Goal: Task Accomplishment & Management: Use online tool/utility

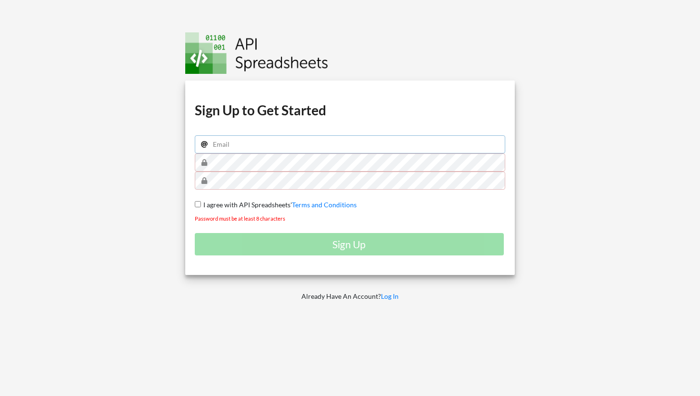
click at [272, 142] on input "email" at bounding box center [350, 144] width 310 height 18
type input "[EMAIL_ADDRESS][DOMAIN_NAME]"
click at [199, 204] on input "I agree with API Spreadsheets' Terms and Conditions" at bounding box center [198, 204] width 6 height 6
checkbox input "true"
click at [189, 182] on div "Download hidden Download hidden Download hidden Download hidden Sign Up to Get …" at bounding box center [349, 177] width 329 height 194
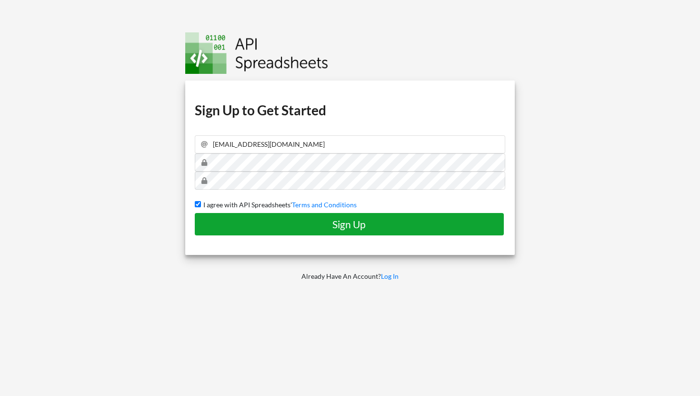
click at [298, 229] on h4 "Sign Up" at bounding box center [349, 224] width 289 height 12
checkbox input "false"
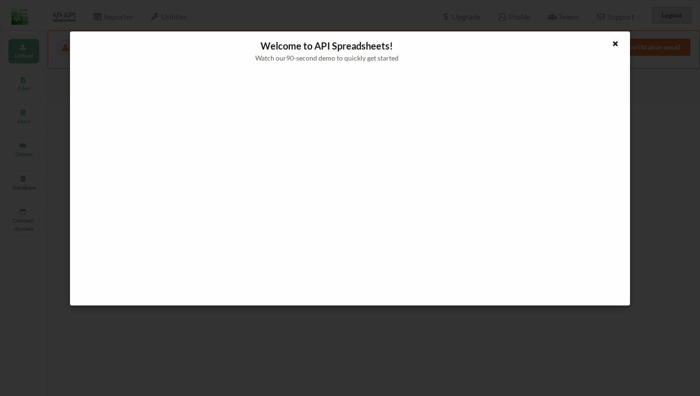
click at [582, 150] on div at bounding box center [350, 184] width 545 height 228
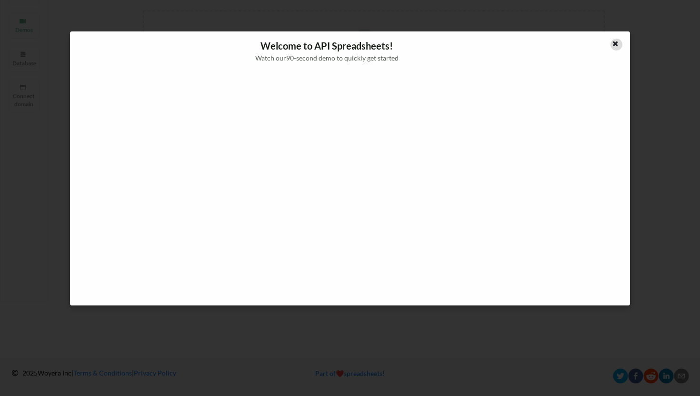
click at [616, 45] on icon at bounding box center [615, 42] width 8 height 7
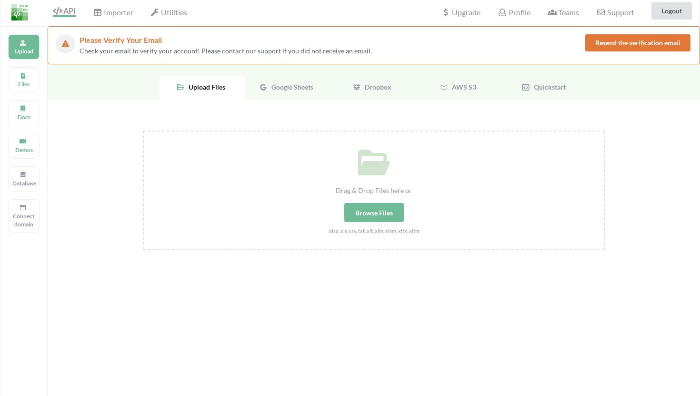
scroll to position [0, 0]
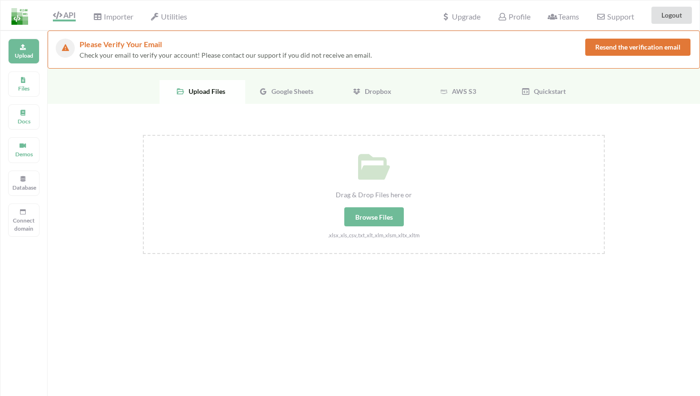
click at [302, 95] on span "Google Sheets" at bounding box center [291, 91] width 46 height 8
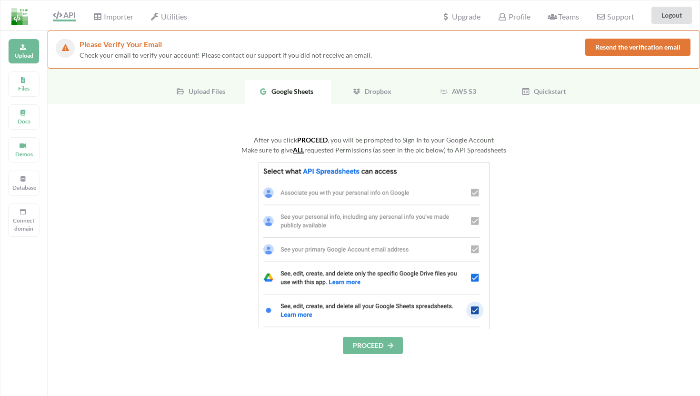
click at [366, 341] on button "PROCEED" at bounding box center [373, 345] width 60 height 17
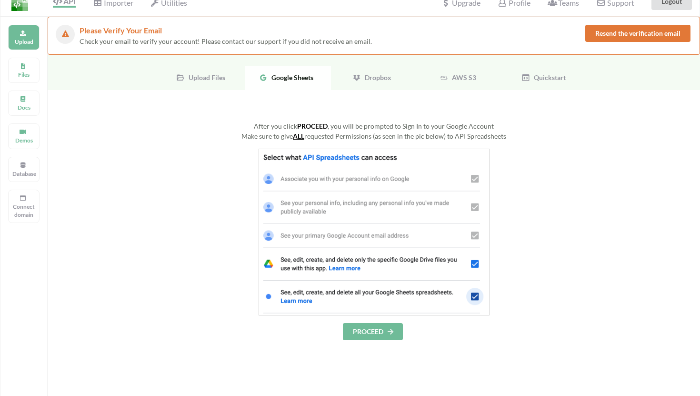
scroll to position [16, 0]
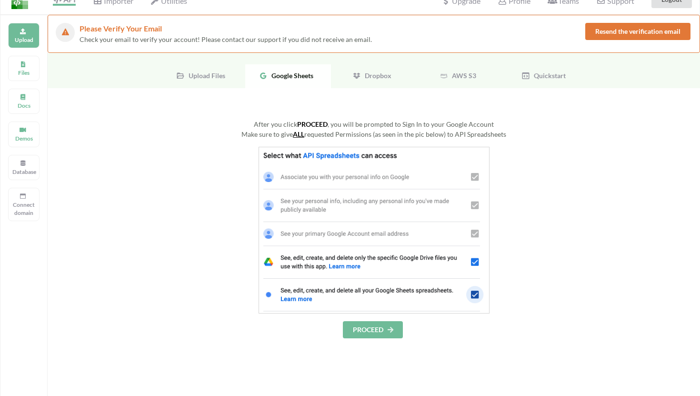
click at [460, 78] on span "AWS S3" at bounding box center [462, 75] width 28 height 8
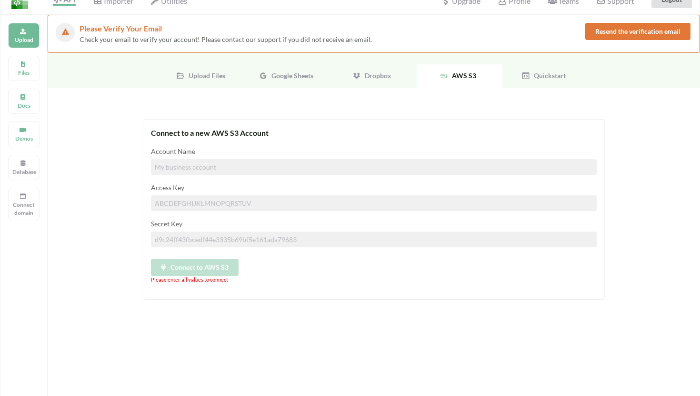
click at [283, 78] on span "Google Sheets" at bounding box center [291, 75] width 46 height 8
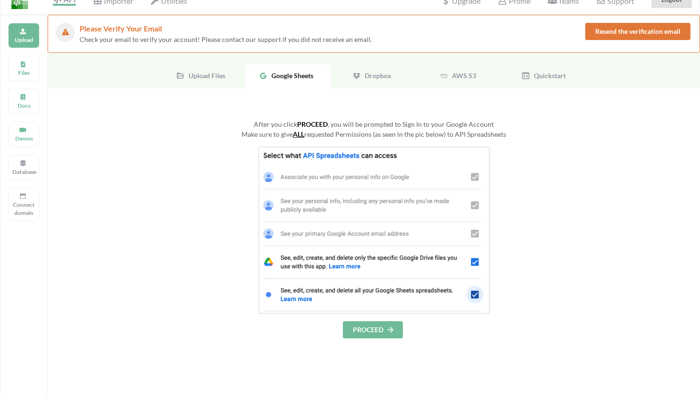
click at [374, 325] on button "PROCEED" at bounding box center [373, 329] width 60 height 17
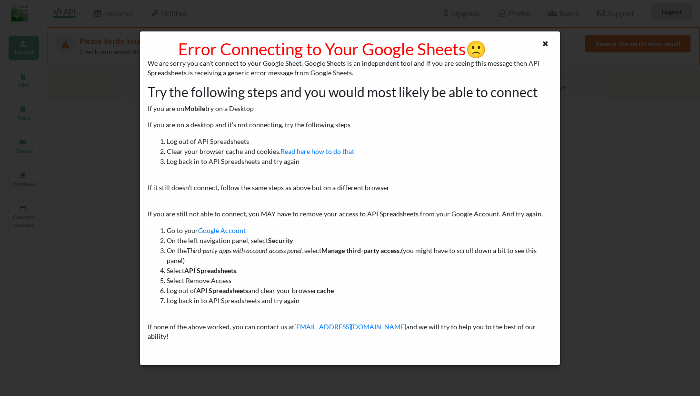
scroll to position [0, 0]
click at [546, 43] on icon at bounding box center [545, 42] width 8 height 7
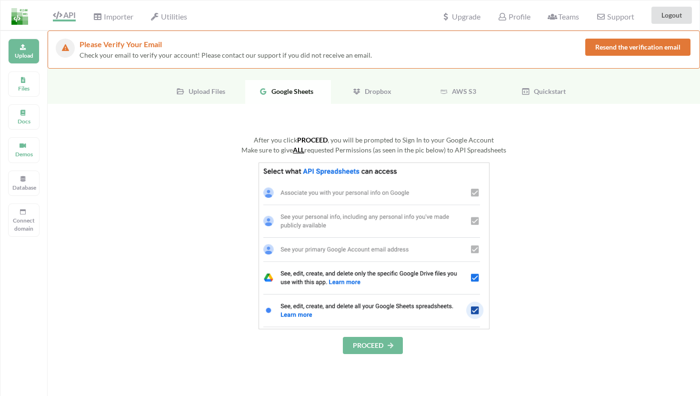
click at [378, 346] on button "PROCEED" at bounding box center [373, 345] width 60 height 17
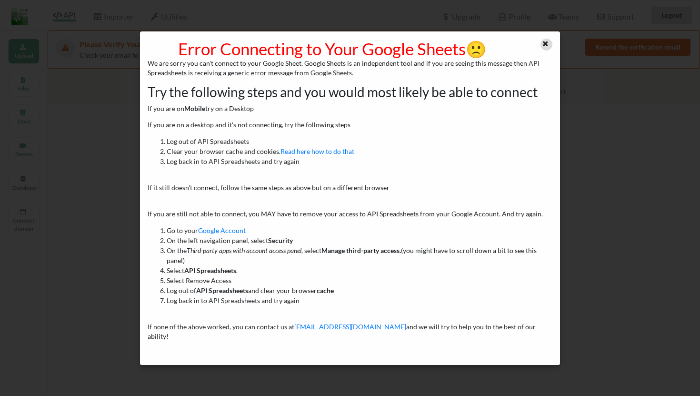
click at [542, 47] on div at bounding box center [546, 45] width 12 height 12
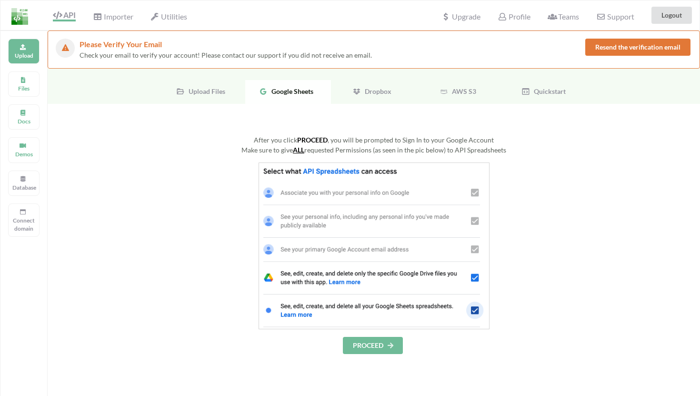
click at [298, 149] on u "ALL" at bounding box center [298, 150] width 11 height 8
click at [268, 95] on span "Google Sheets" at bounding box center [291, 91] width 46 height 8
click at [378, 344] on button "PROCEED" at bounding box center [373, 345] width 60 height 17
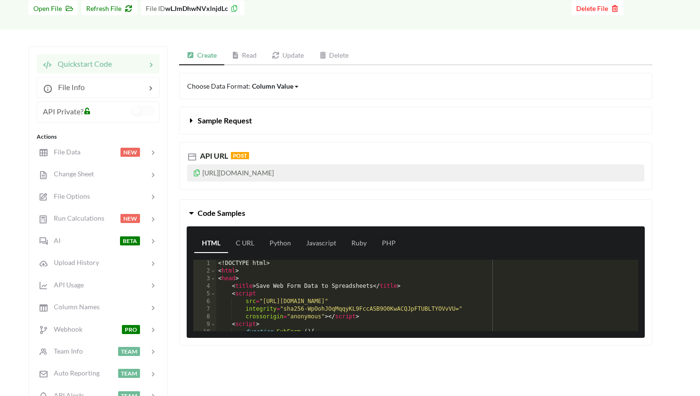
scroll to position [46, 0]
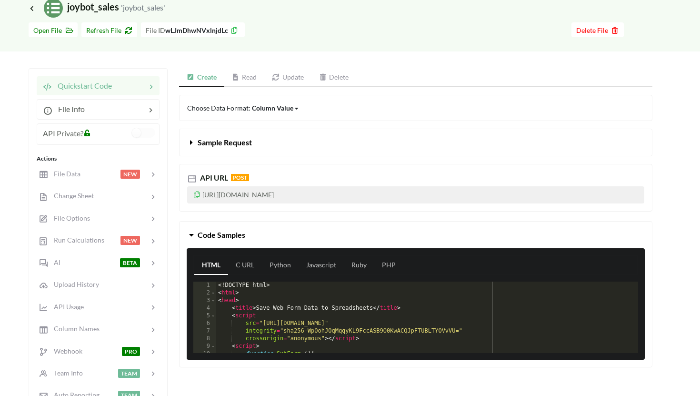
click at [247, 78] on link "Read" at bounding box center [244, 77] width 40 height 19
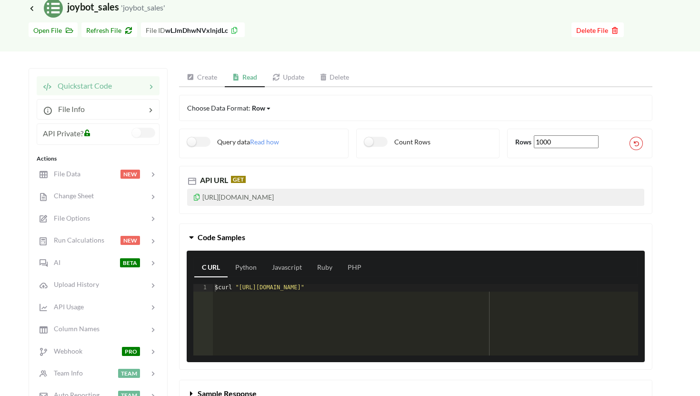
click at [144, 134] on label at bounding box center [143, 133] width 23 height 10
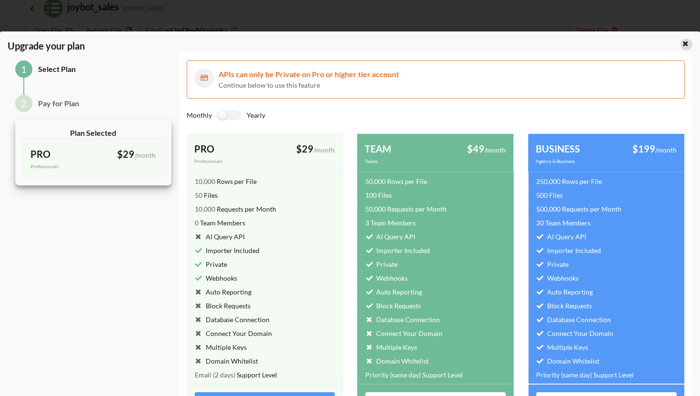
click at [683, 47] on div at bounding box center [686, 45] width 12 height 12
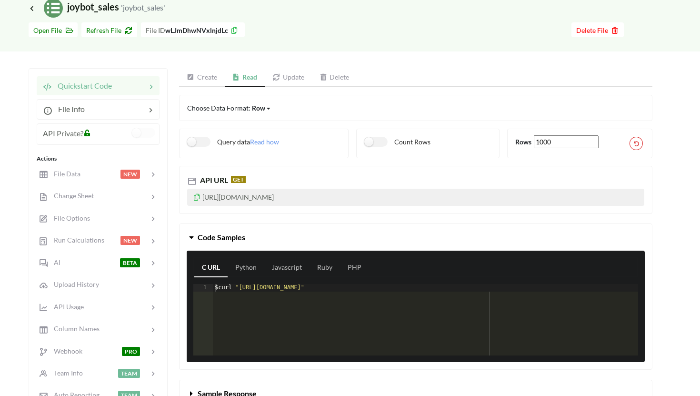
scroll to position [89, 0]
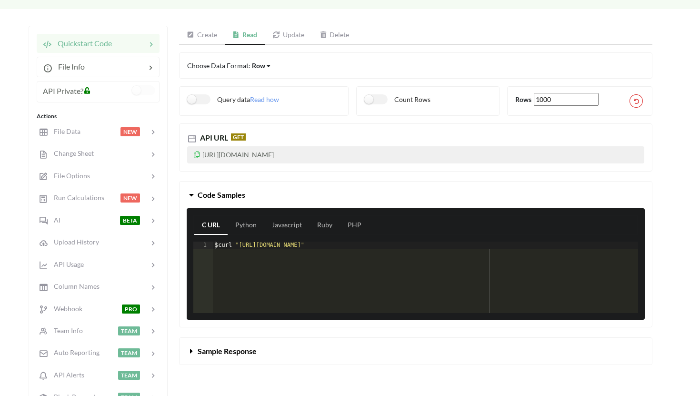
click at [198, 155] on icon at bounding box center [197, 153] width 8 height 7
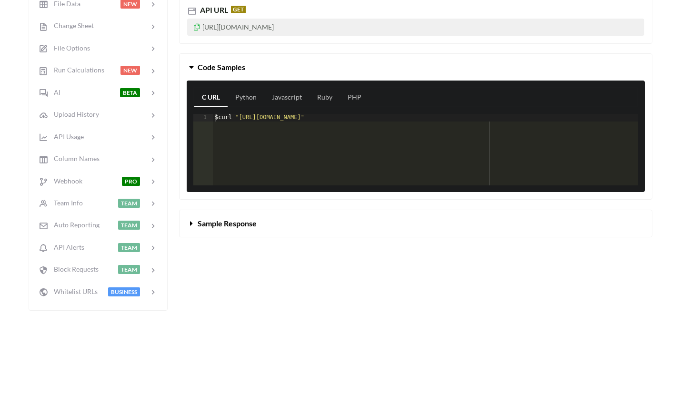
scroll to position [234, 0]
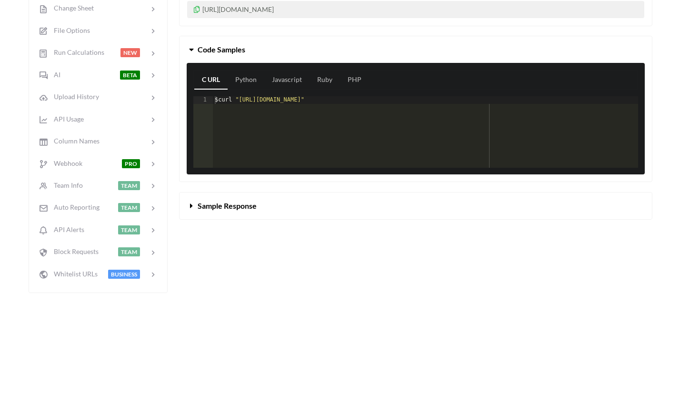
click at [200, 205] on span "Sample Response" at bounding box center [227, 205] width 59 height 9
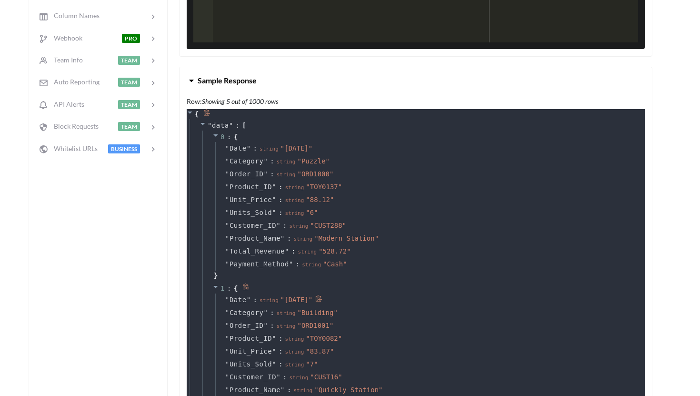
scroll to position [357, 0]
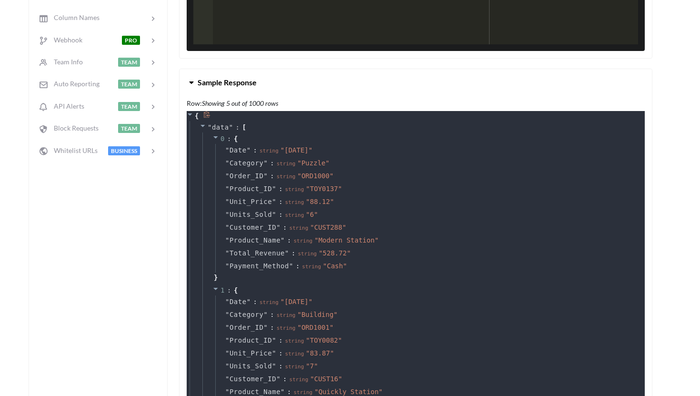
click at [206, 116] on icon at bounding box center [207, 114] width 6 height 7
click at [208, 116] on span "✔" at bounding box center [208, 116] width 4 height 8
click at [256, 127] on icon at bounding box center [254, 125] width 7 height 7
click at [255, 126] on span "✔" at bounding box center [256, 127] width 4 height 8
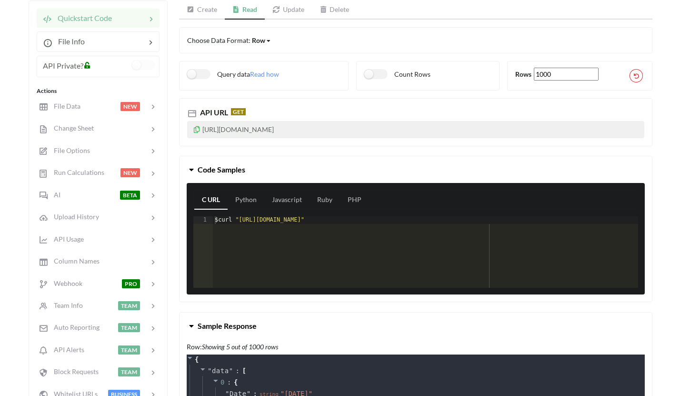
scroll to position [71, 0]
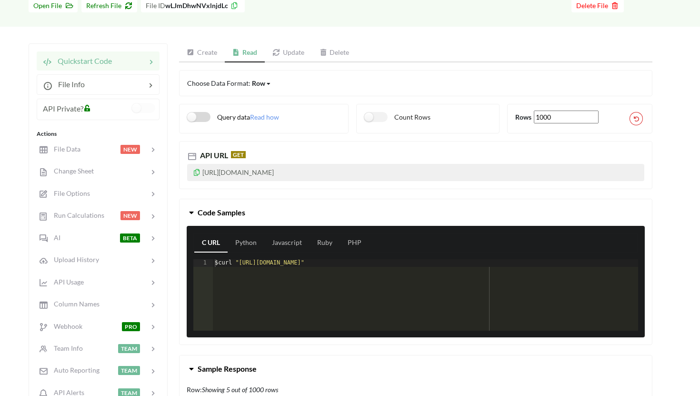
click at [199, 117] on label "Query data" at bounding box center [218, 117] width 63 height 10
checkbox input "false"
click at [202, 59] on link "Create" at bounding box center [202, 52] width 46 height 19
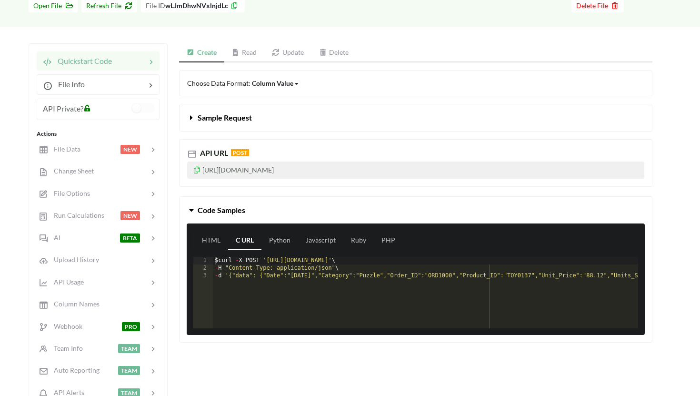
click at [240, 54] on icon at bounding box center [236, 52] width 8 height 7
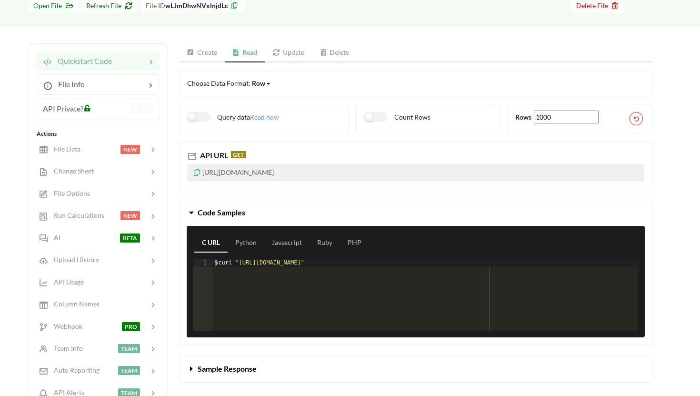
click at [263, 81] on div "Row" at bounding box center [258, 83] width 13 height 10
click at [198, 176] on p "https://api.apispreadsheets.com/data/wLJmDhwNVxlnjdLc/" at bounding box center [415, 172] width 457 height 17
click at [197, 171] on icon at bounding box center [197, 171] width 8 height 7
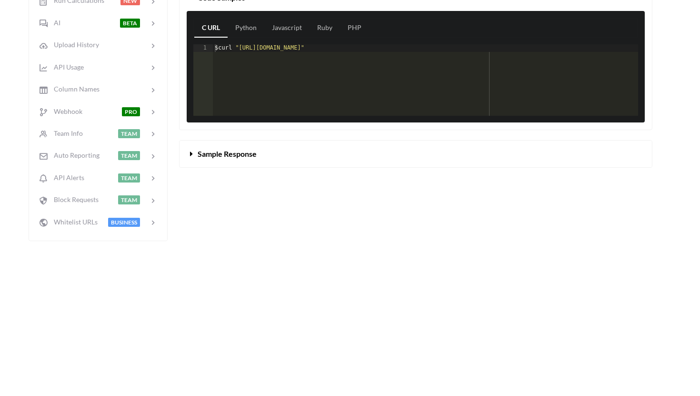
scroll to position [291, 0]
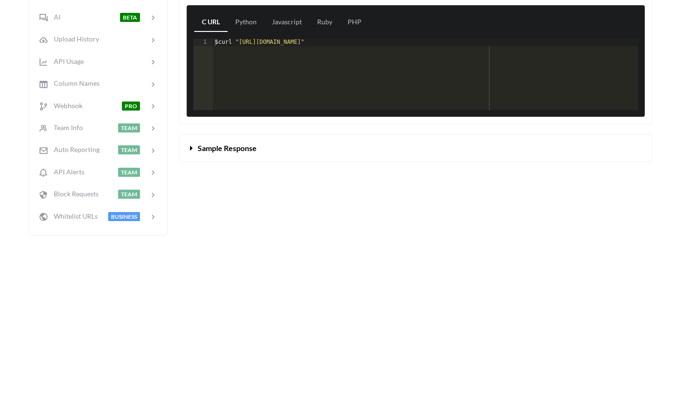
click at [338, 155] on button "Sample Response" at bounding box center [415, 148] width 472 height 27
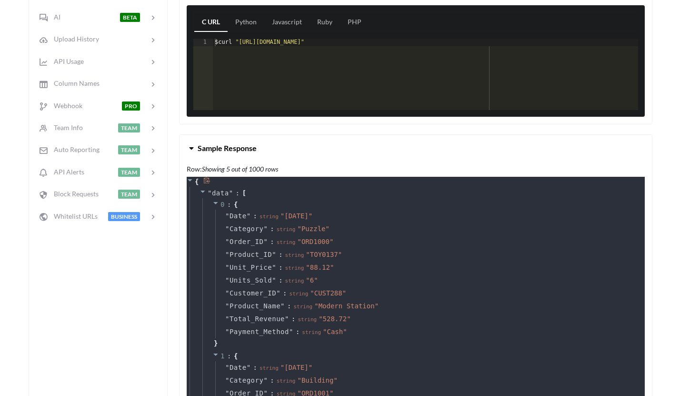
click at [205, 180] on icon at bounding box center [206, 180] width 7 height 7
